Goal: Task Accomplishment & Management: Use online tool/utility

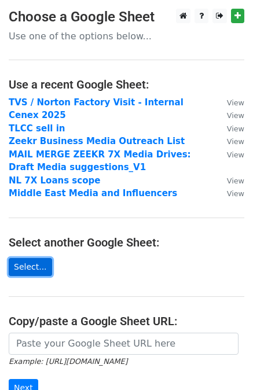
click at [40, 265] on link "Select..." at bounding box center [30, 267] width 43 height 18
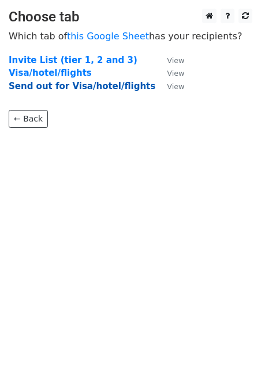
click at [81, 86] on strong "Send out for Visa/hotel/flights" at bounding box center [82, 86] width 147 height 10
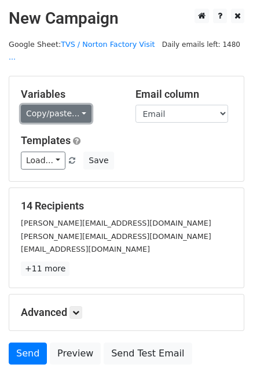
click at [69, 105] on link "Copy/paste..." at bounding box center [56, 114] width 71 height 18
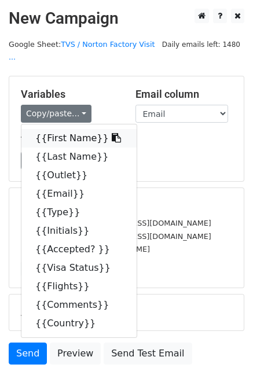
click at [66, 129] on link "{{First Name}}" at bounding box center [78, 138] width 115 height 19
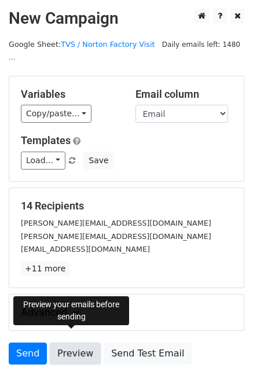
click at [78, 343] on link "Preview" at bounding box center [75, 353] width 51 height 22
click at [69, 342] on link "Preview" at bounding box center [75, 353] width 51 height 22
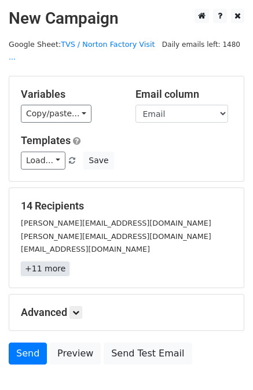
click at [49, 261] on link "+11 more" at bounding box center [45, 268] width 49 height 14
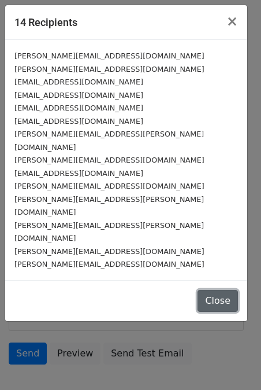
click at [227, 290] on button "Close" at bounding box center [218, 301] width 40 height 22
